Goal: Find specific page/section: Find specific page/section

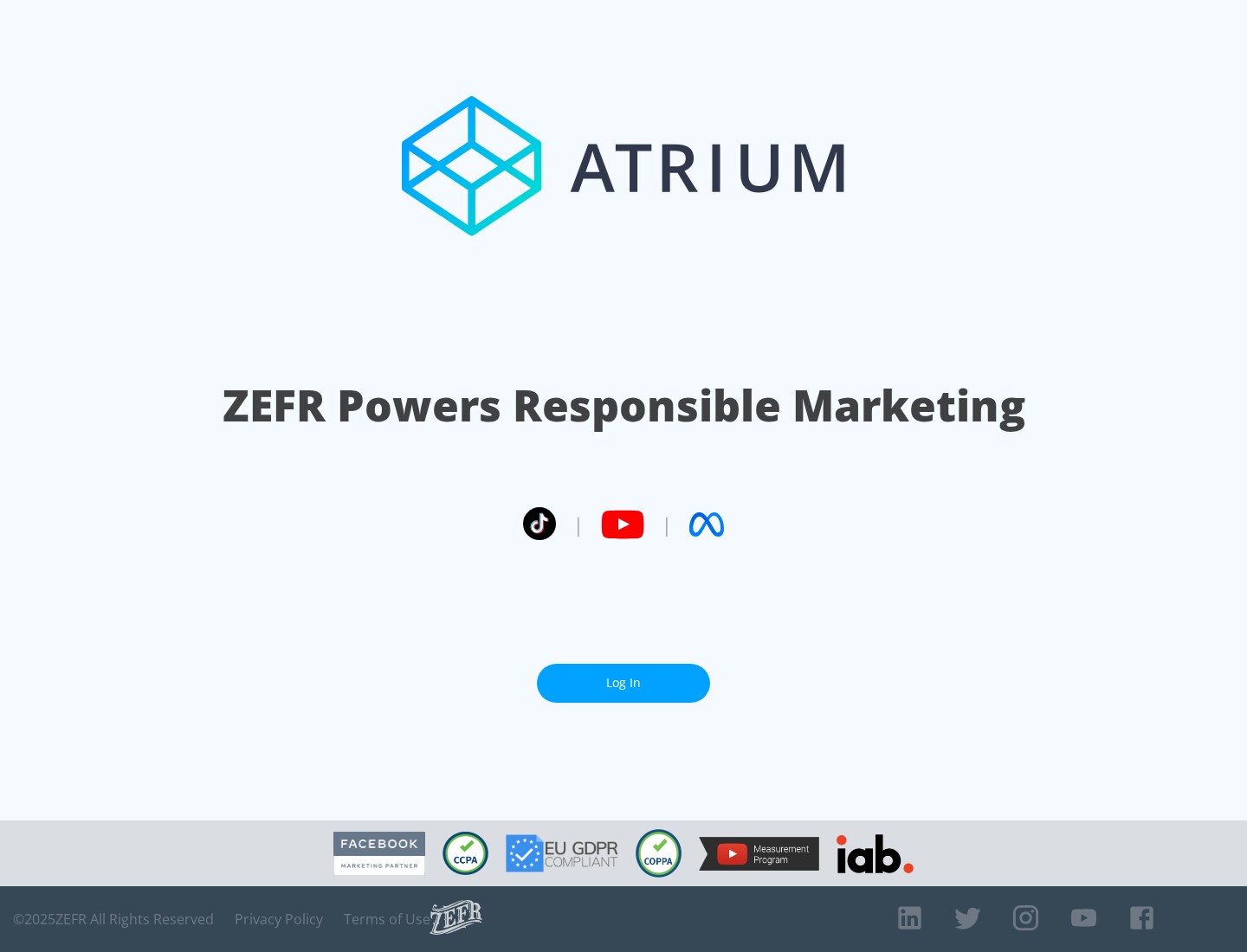
click at [623, 676] on link "Log In" at bounding box center [623, 684] width 174 height 39
